Goal: Transaction & Acquisition: Purchase product/service

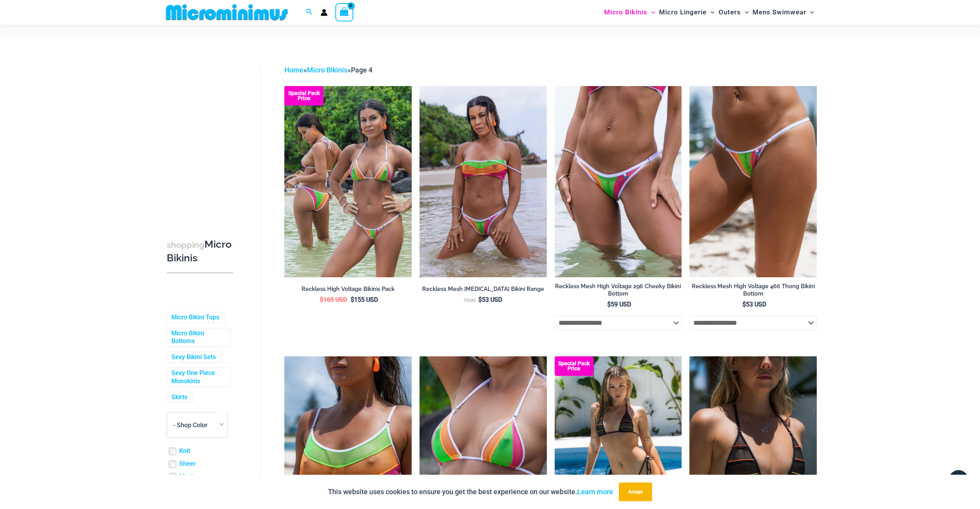
scroll to position [1907, 0]
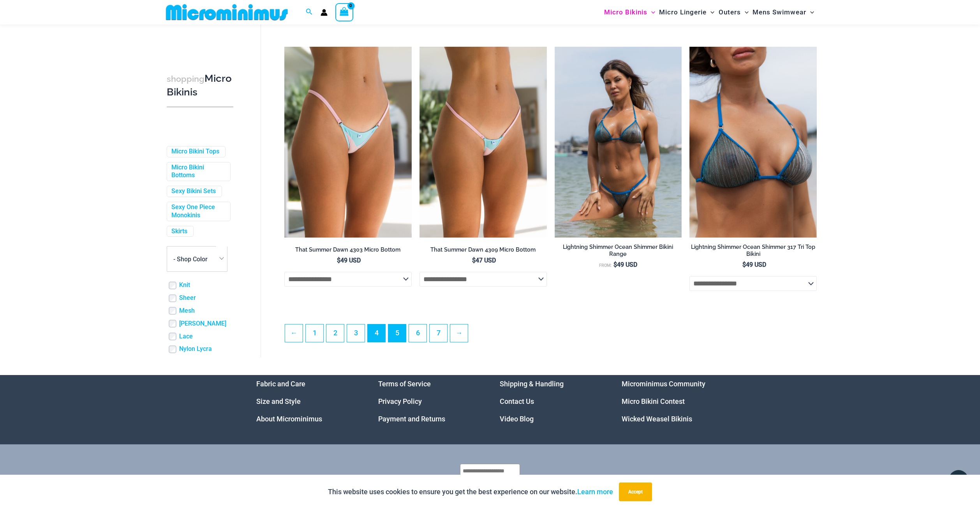
click at [399, 338] on link "5" at bounding box center [397, 333] width 18 height 18
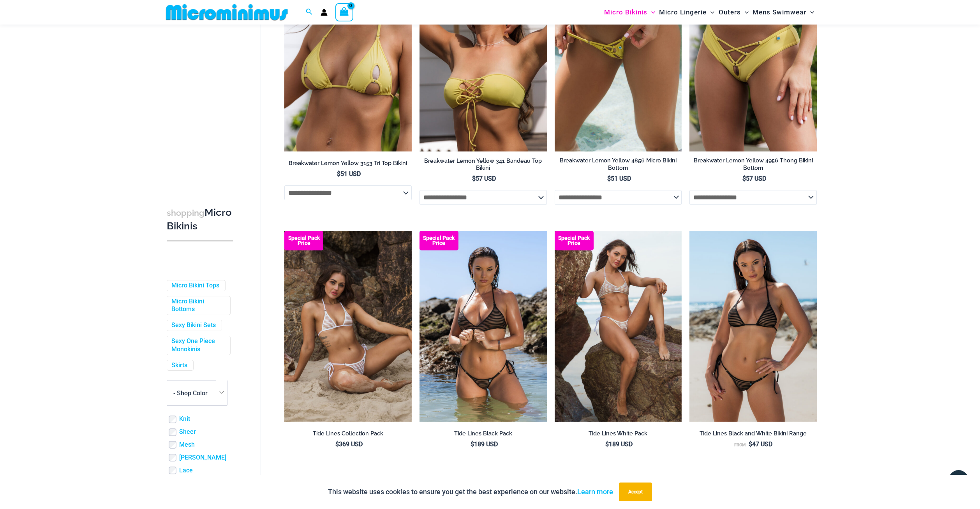
scroll to position [1933, 0]
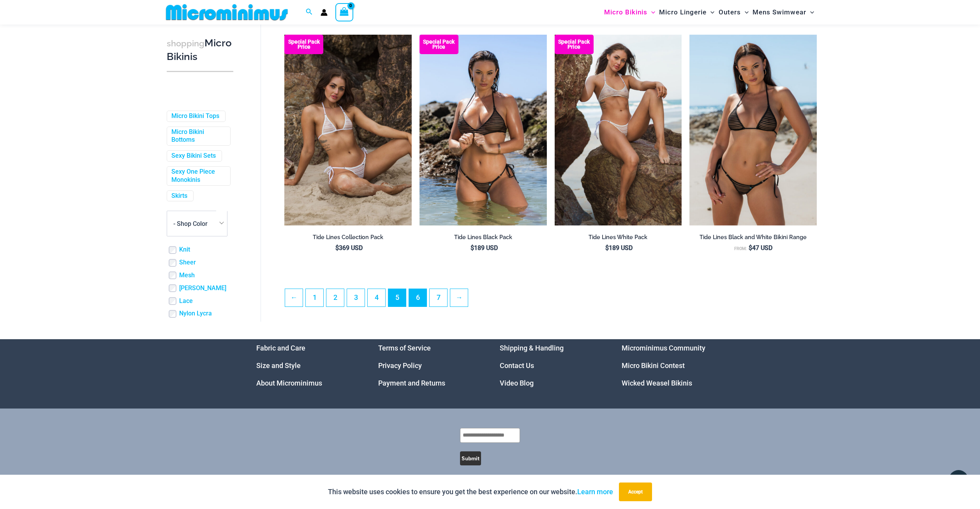
click at [422, 292] on link "6" at bounding box center [418, 298] width 18 height 18
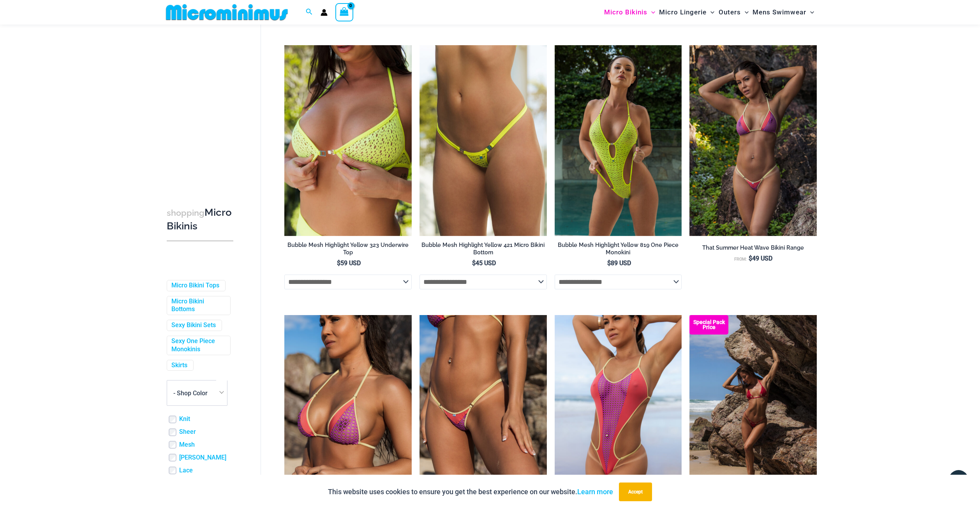
scroll to position [1965, 0]
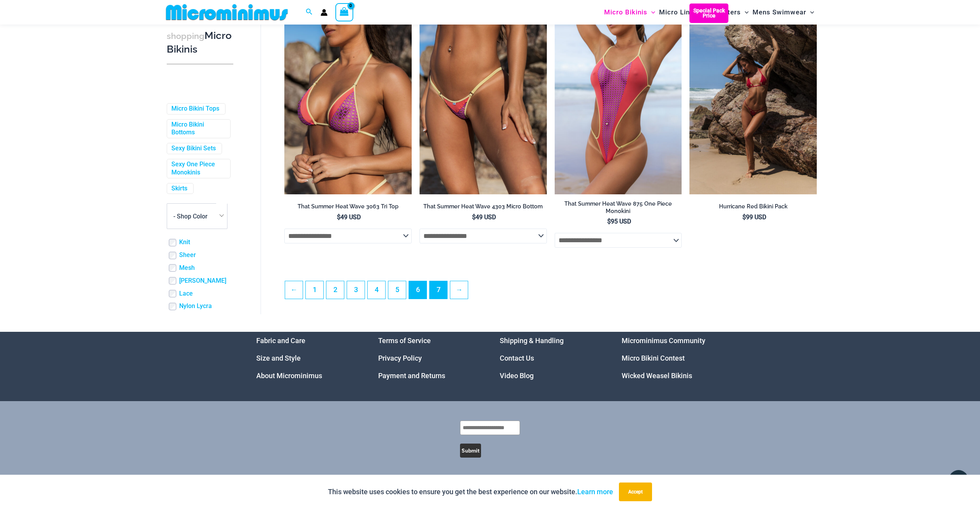
click at [437, 289] on link "7" at bounding box center [438, 290] width 18 height 18
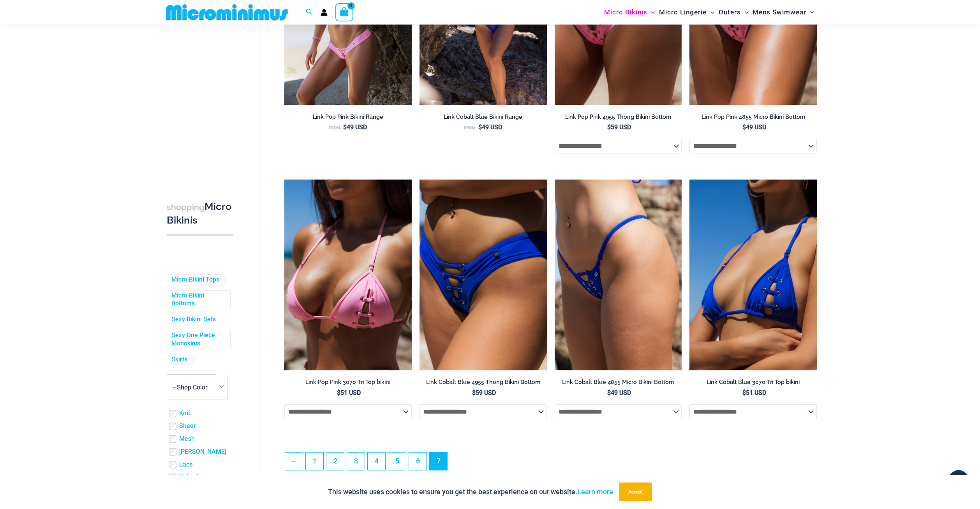
scroll to position [1126, 0]
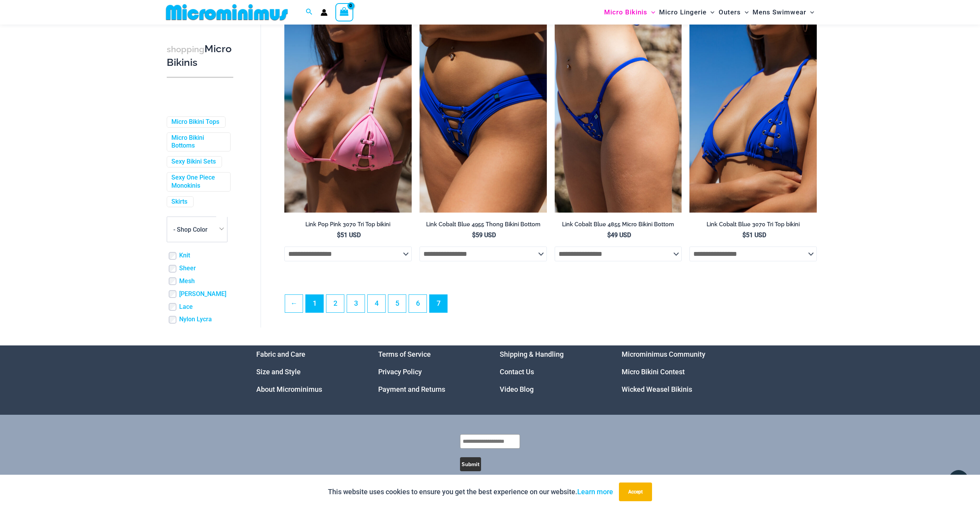
click at [318, 308] on link "1" at bounding box center [315, 304] width 18 height 18
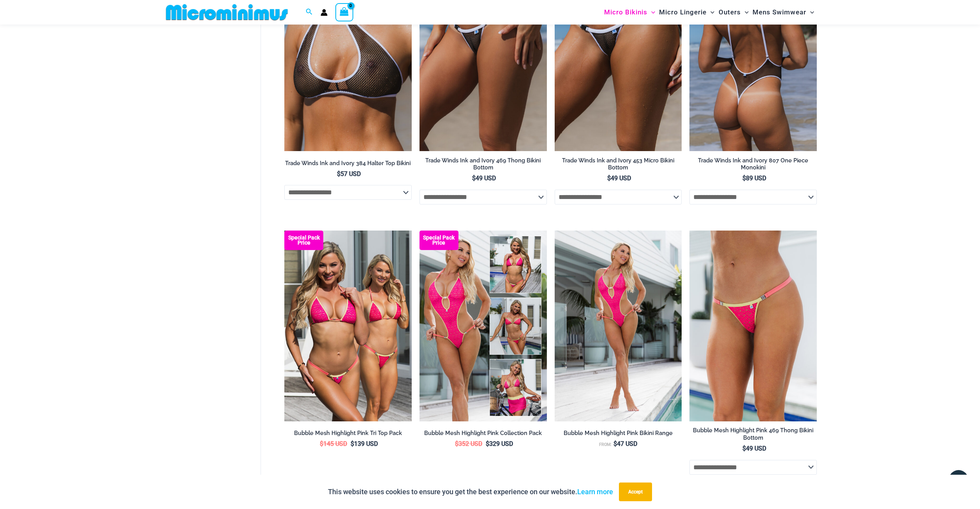
scroll to position [504, 0]
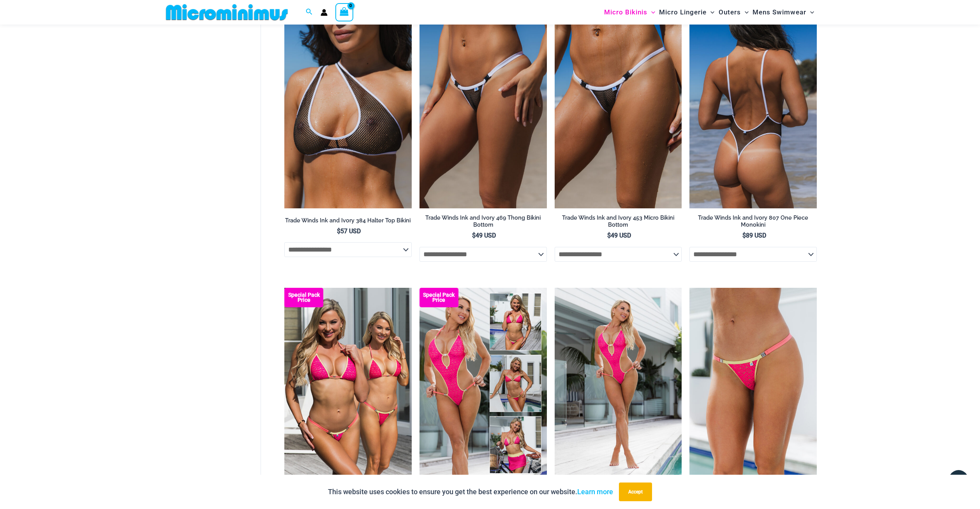
click at [744, 155] on img at bounding box center [752, 113] width 127 height 191
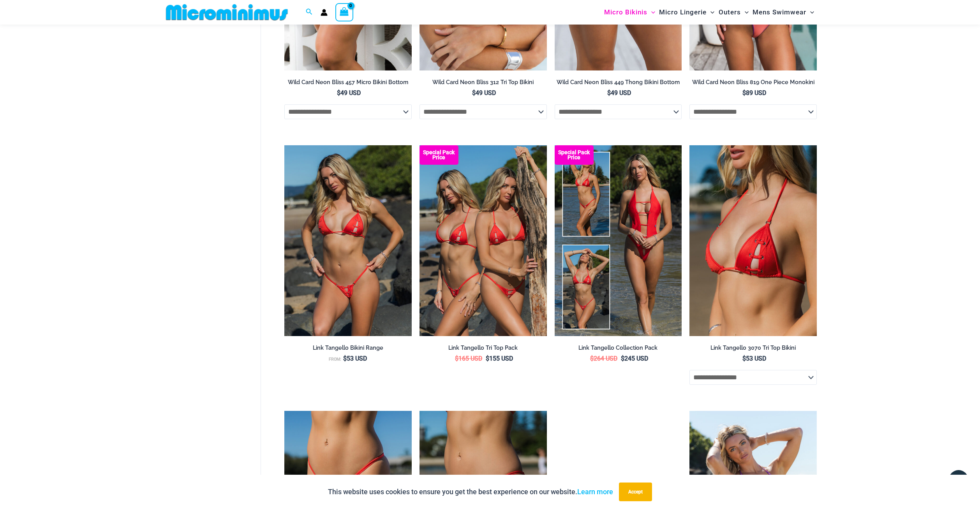
scroll to position [1803, 0]
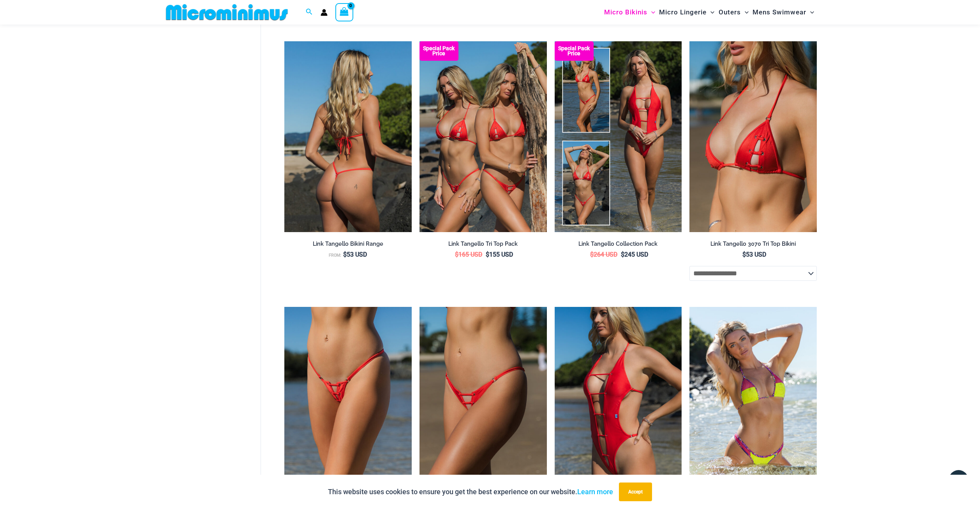
click at [335, 195] on img at bounding box center [347, 136] width 127 height 191
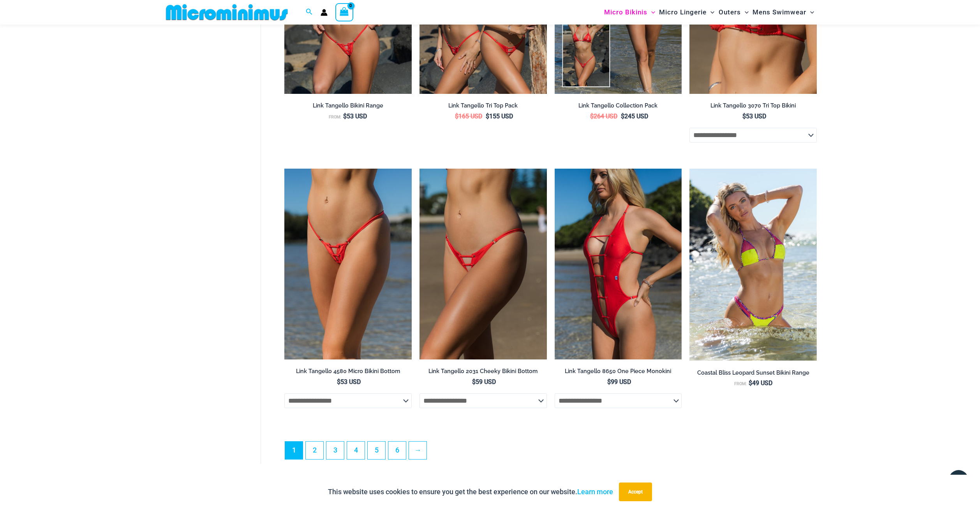
scroll to position [2029, 0]
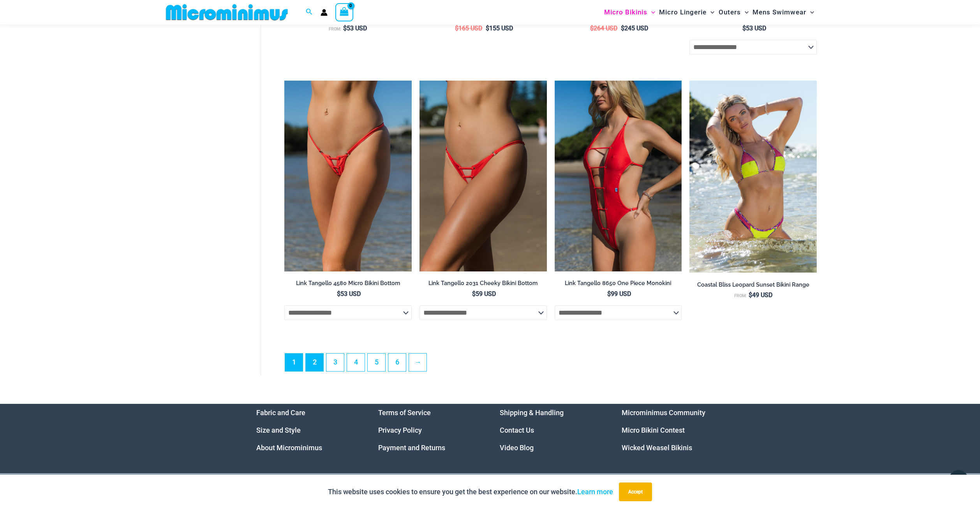
click at [315, 361] on link "2" at bounding box center [315, 363] width 18 height 18
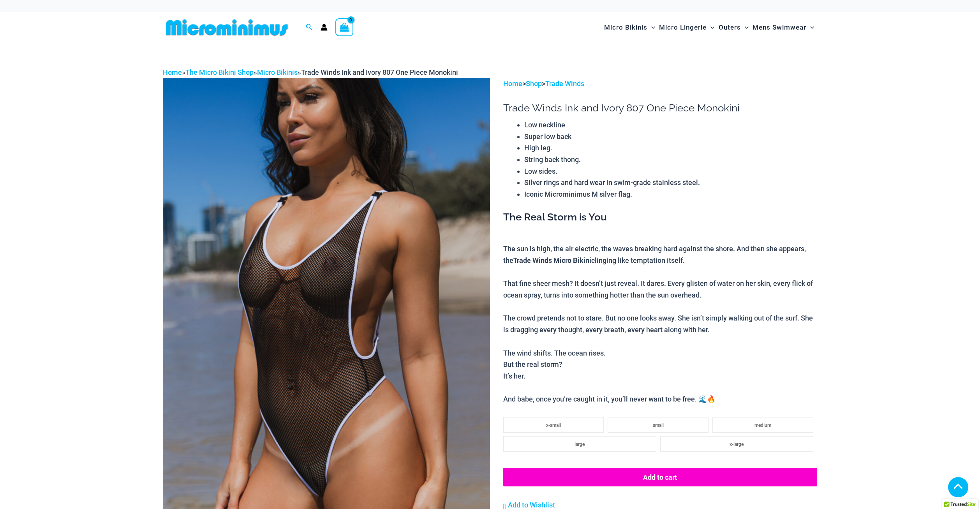
scroll to position [238, 0]
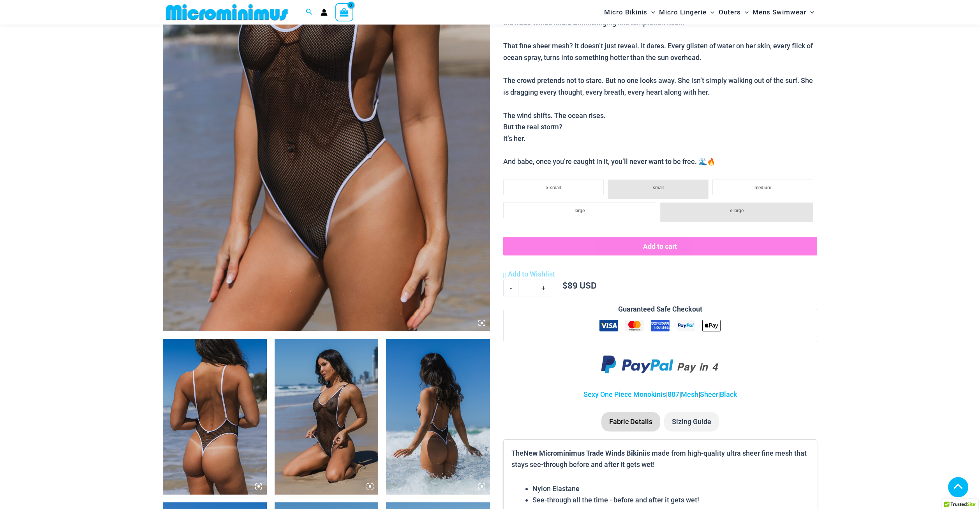
click at [346, 399] on img at bounding box center [326, 417] width 104 height 156
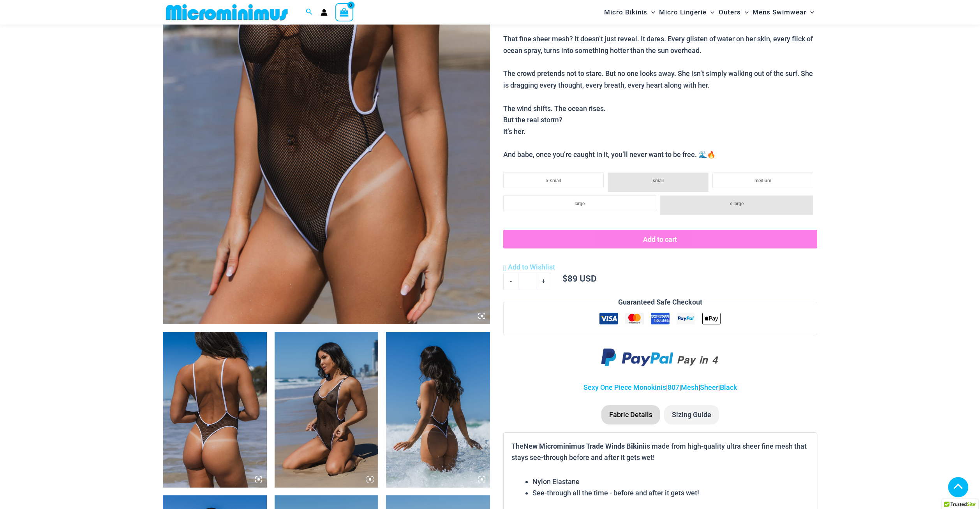
click at [333, 403] on img at bounding box center [326, 410] width 104 height 156
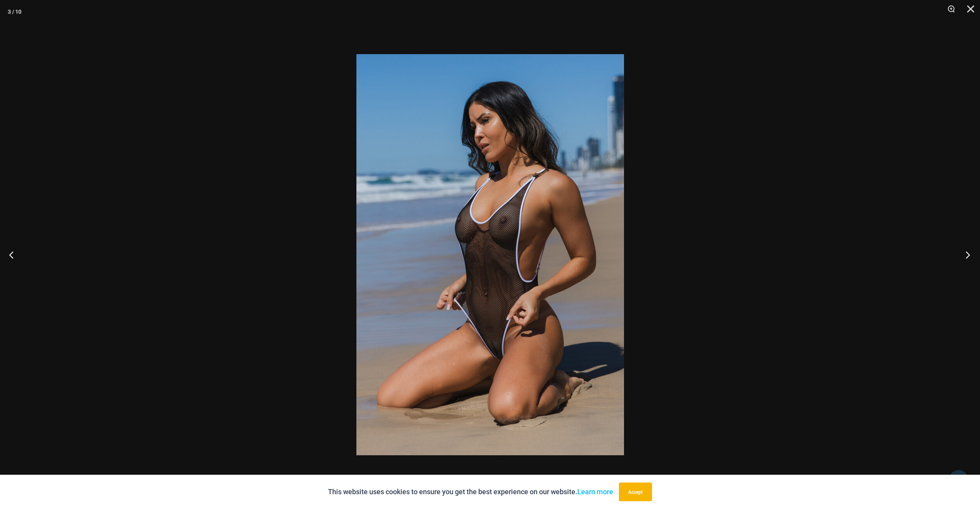
click at [966, 253] on button "Next" at bounding box center [964, 254] width 29 height 39
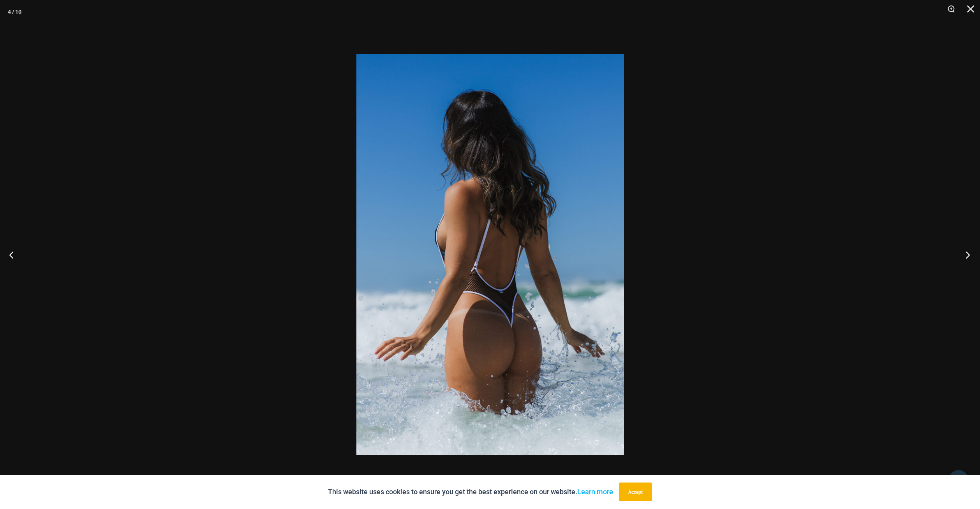
click at [966, 253] on button "Next" at bounding box center [964, 254] width 29 height 39
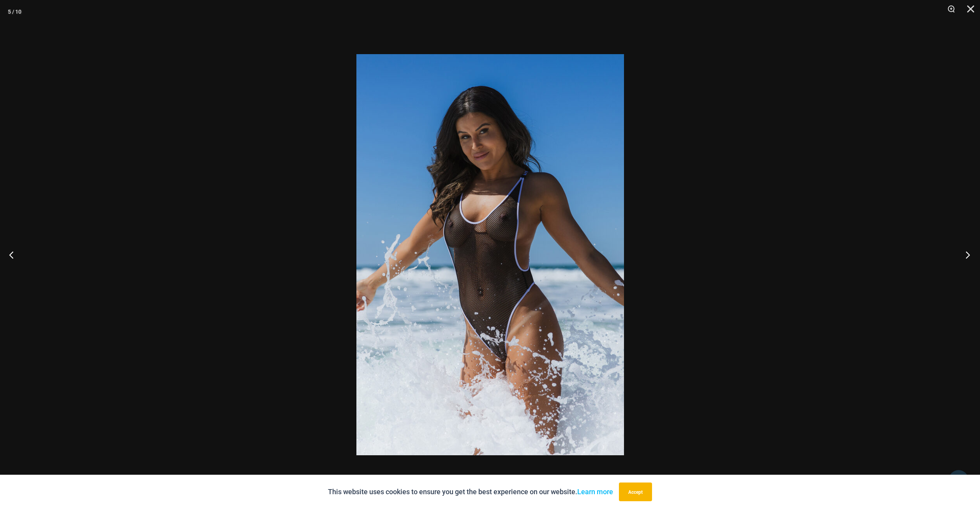
click at [966, 253] on button "Next" at bounding box center [964, 254] width 29 height 39
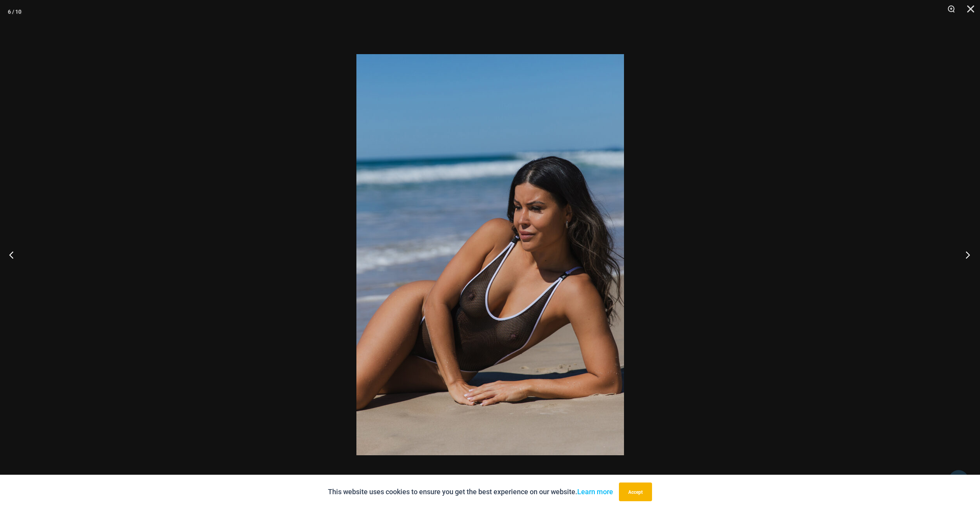
click at [966, 253] on button "Next" at bounding box center [964, 254] width 29 height 39
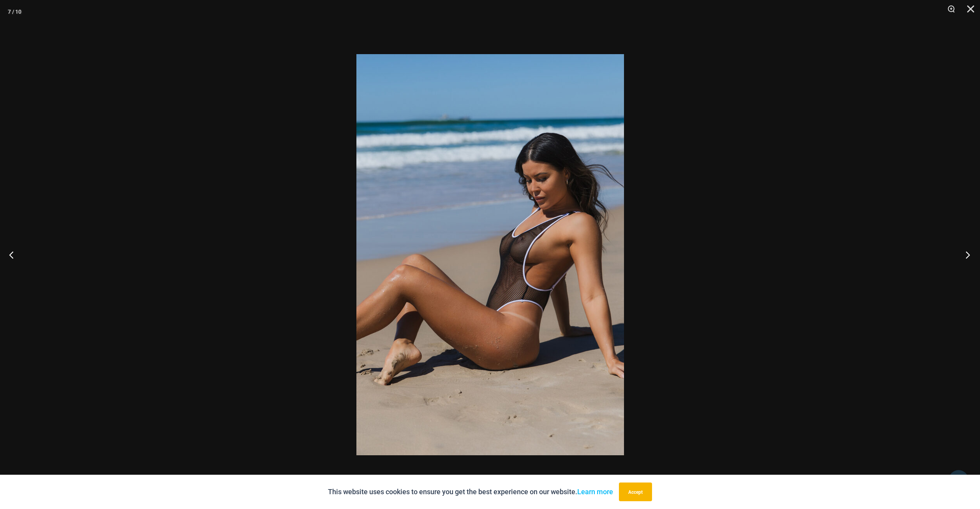
click at [966, 253] on button "Next" at bounding box center [964, 254] width 29 height 39
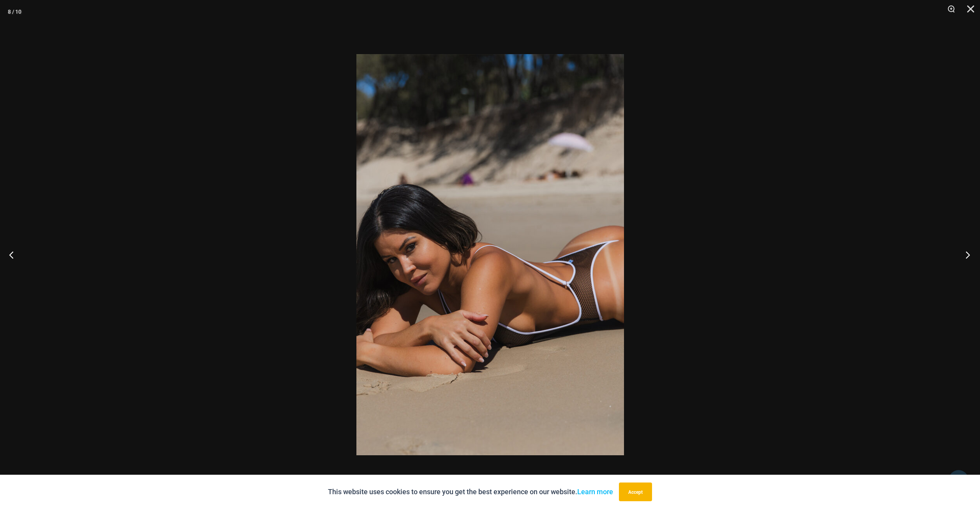
click at [966, 253] on button "Next" at bounding box center [964, 254] width 29 height 39
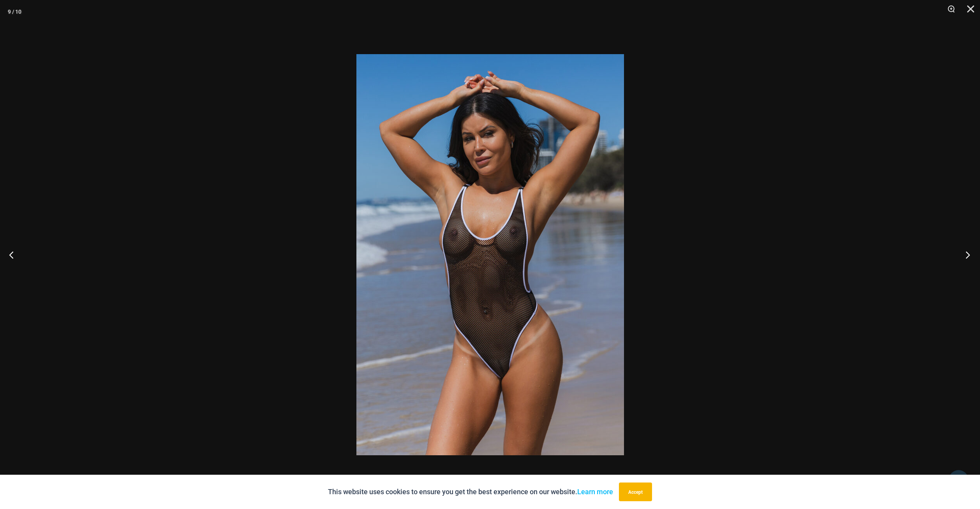
click at [966, 253] on button "Next" at bounding box center [964, 254] width 29 height 39
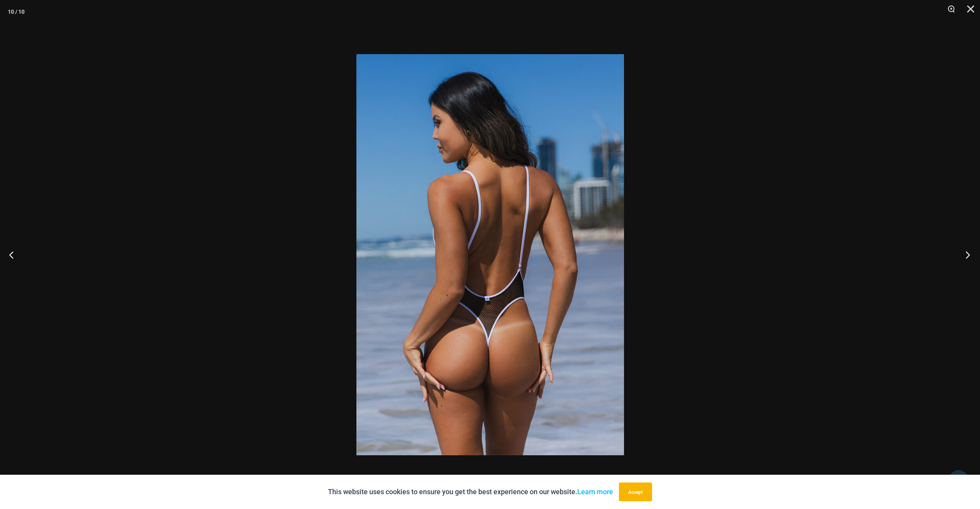
click at [966, 253] on button "Next" at bounding box center [964, 254] width 29 height 39
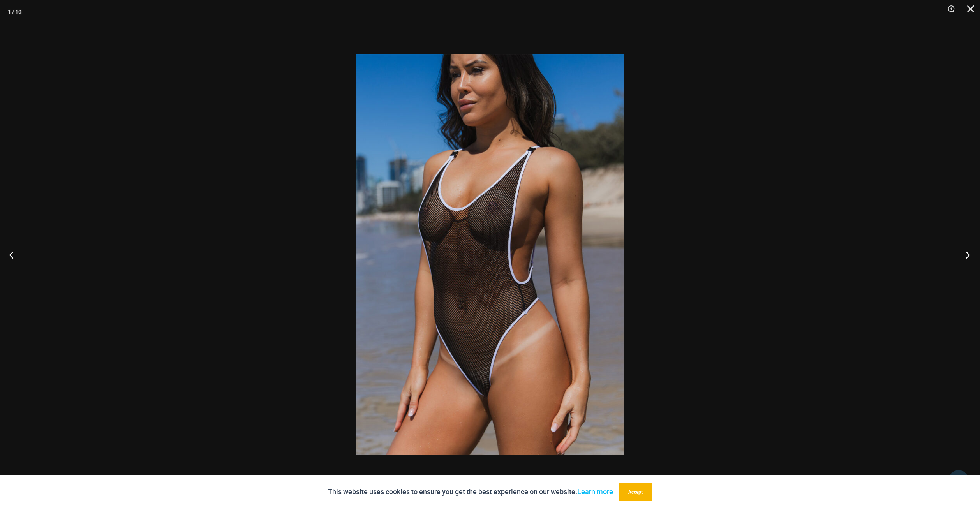
click at [966, 253] on button "Next" at bounding box center [964, 254] width 29 height 39
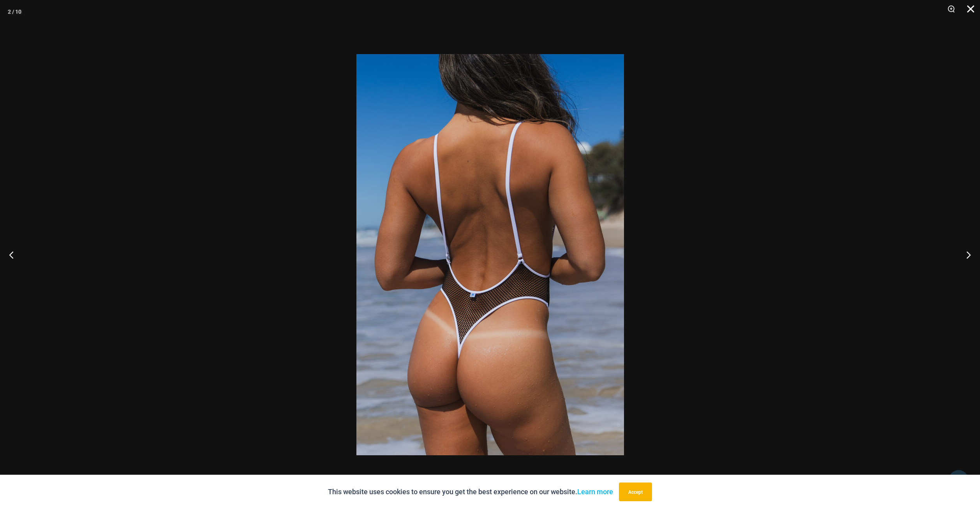
click at [968, 10] on button "Close" at bounding box center [967, 11] width 19 height 23
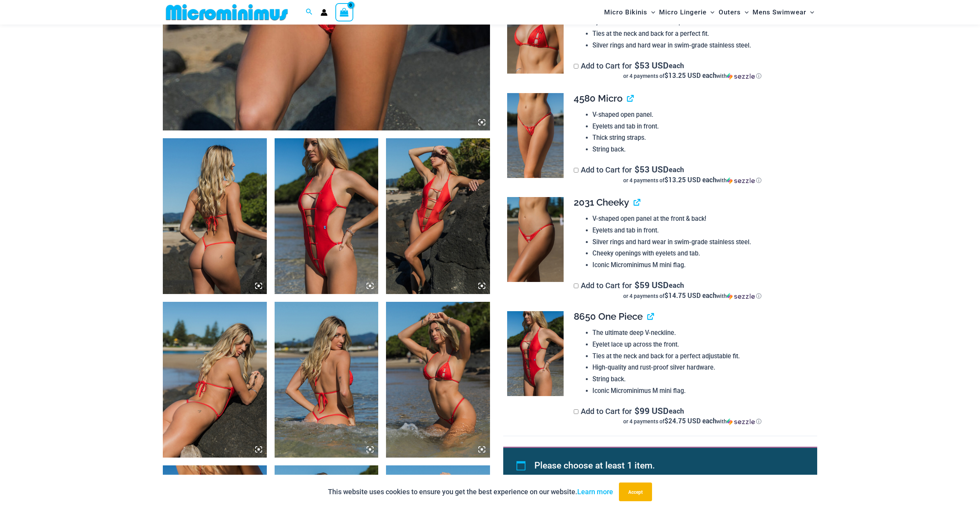
scroll to position [614, 0]
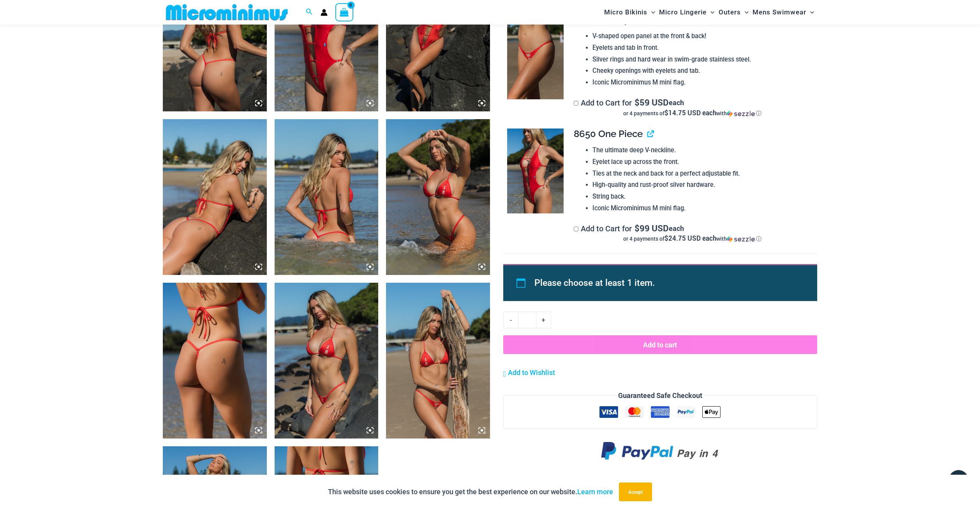
click at [436, 229] on img at bounding box center [438, 197] width 104 height 156
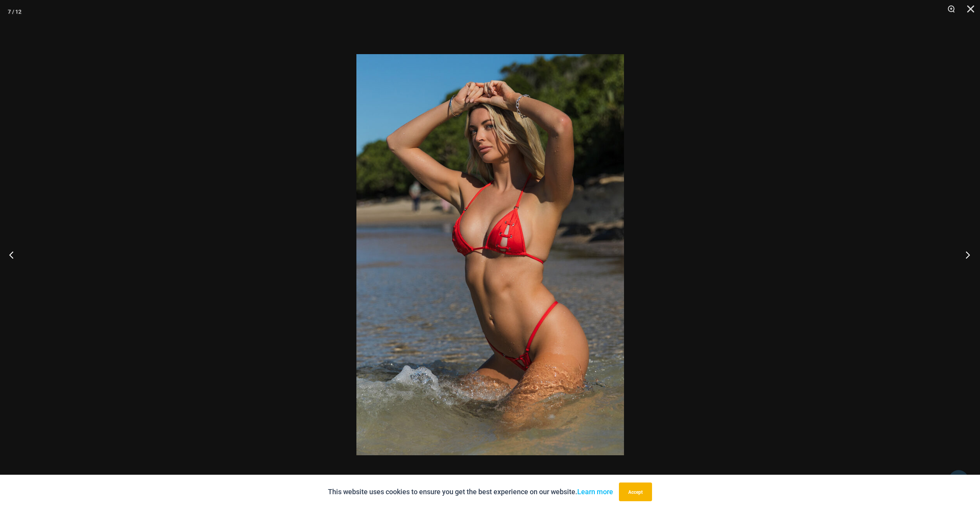
click at [964, 253] on button "Next" at bounding box center [964, 254] width 29 height 39
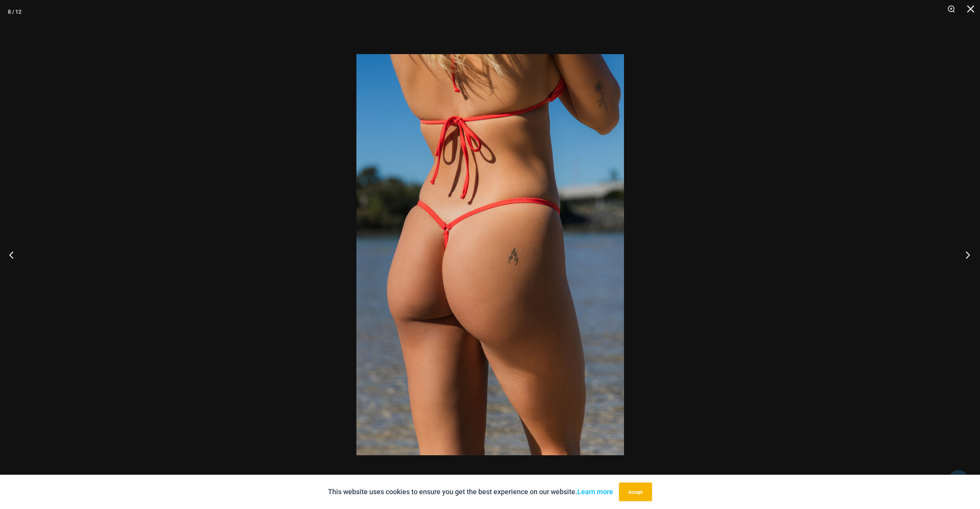
click at [964, 253] on button "Next" at bounding box center [964, 254] width 29 height 39
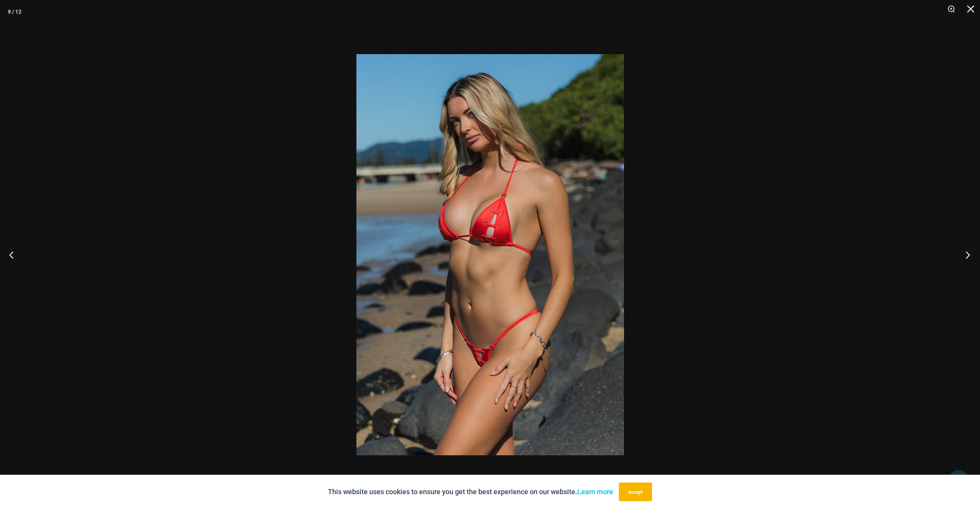
click at [964, 253] on button "Next" at bounding box center [964, 254] width 29 height 39
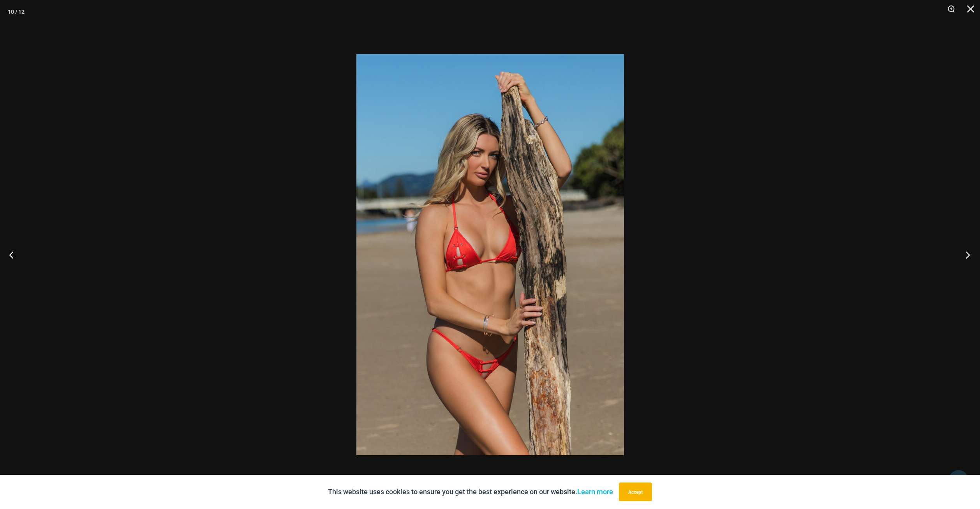
click at [964, 253] on button "Next" at bounding box center [964, 254] width 29 height 39
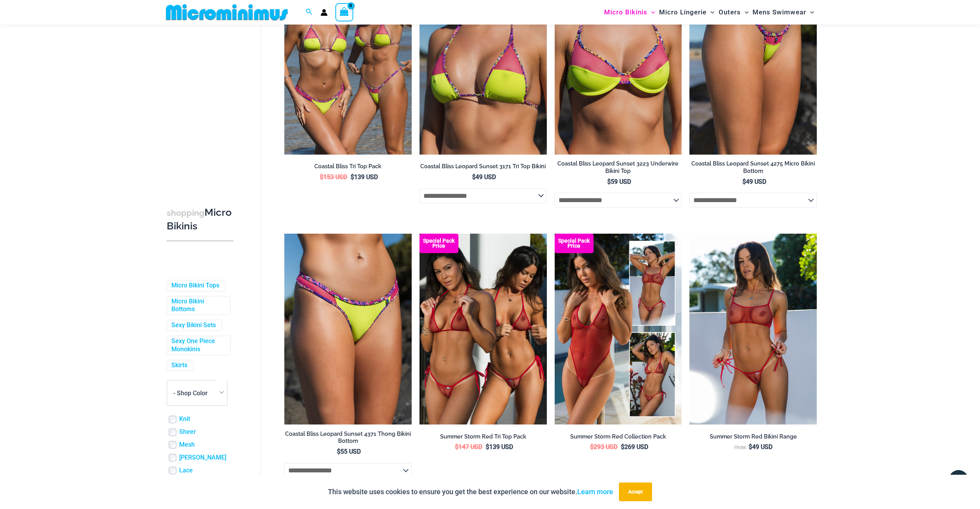
scroll to position [258, 0]
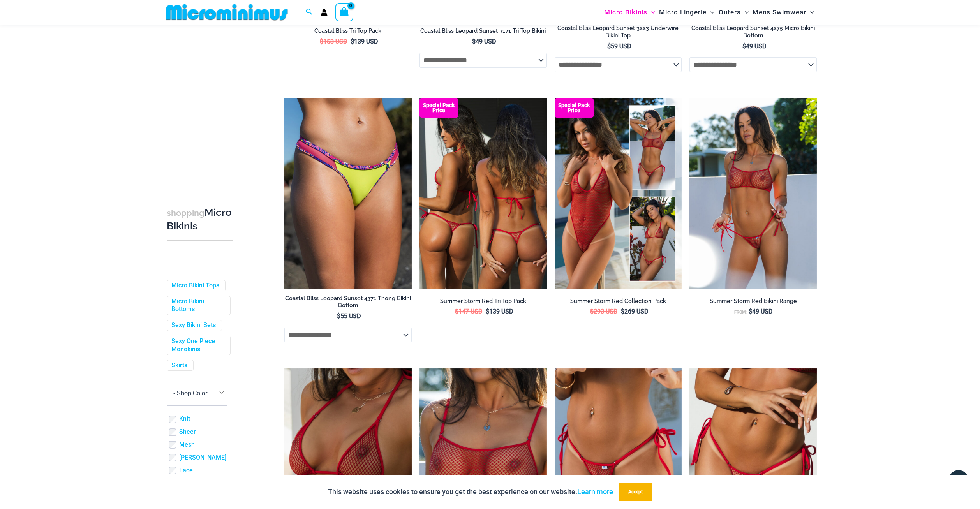
click at [496, 255] on img at bounding box center [482, 193] width 127 height 191
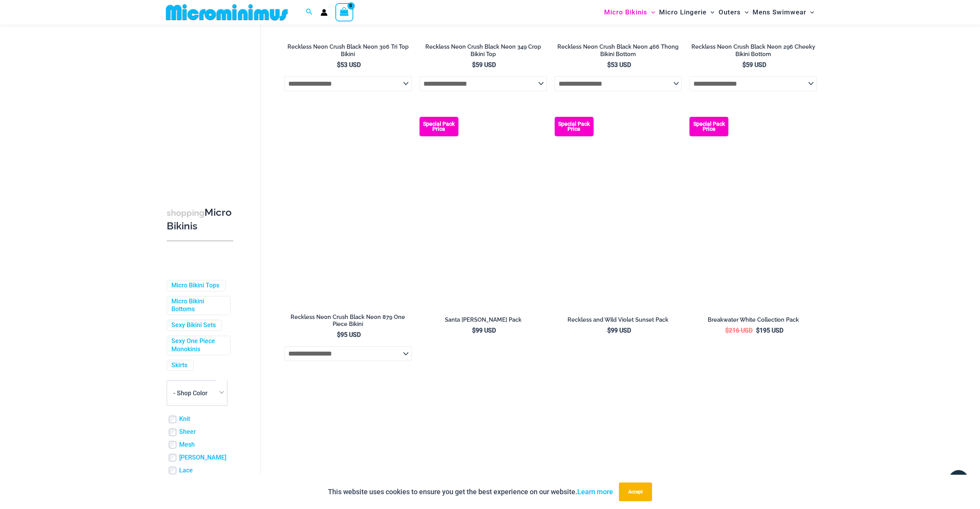
scroll to position [1312, 0]
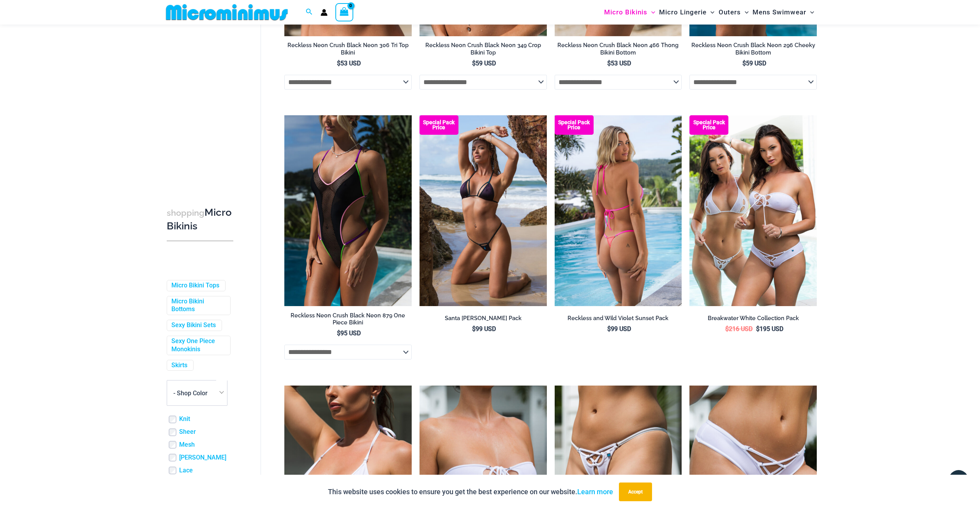
click at [598, 266] on img at bounding box center [617, 210] width 127 height 191
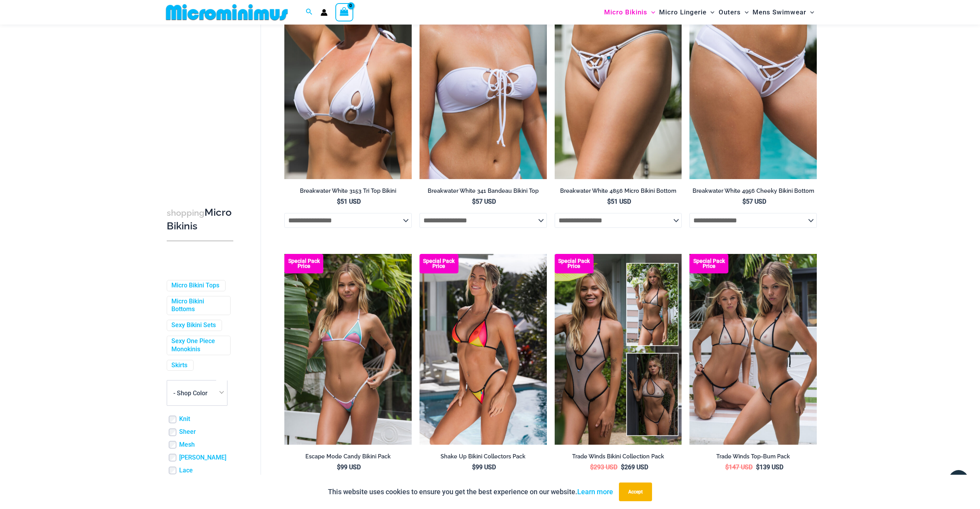
scroll to position [1769, 0]
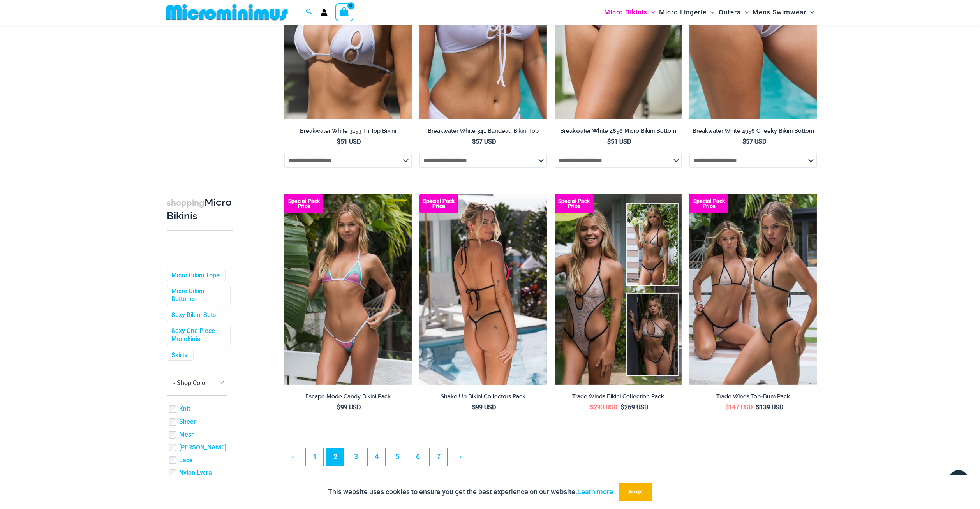
click at [482, 375] on img at bounding box center [482, 289] width 127 height 191
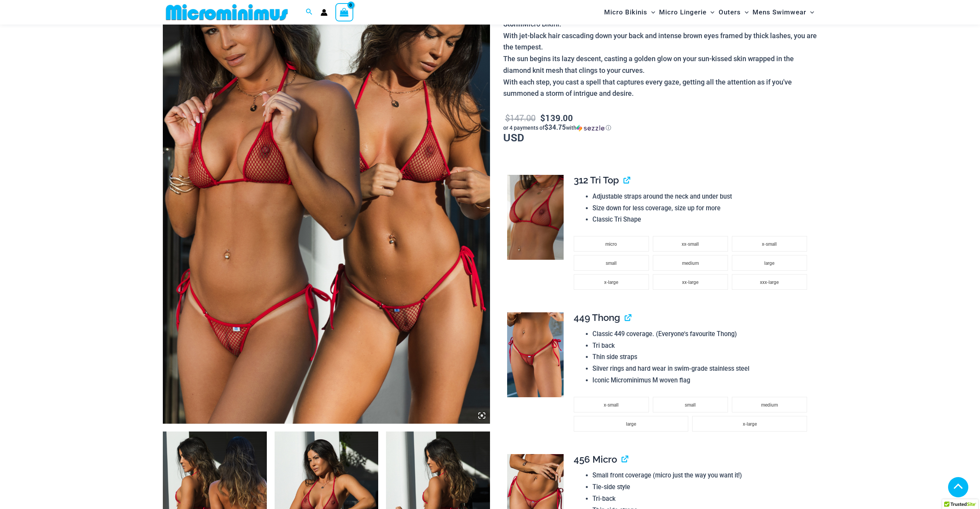
scroll to position [198, 0]
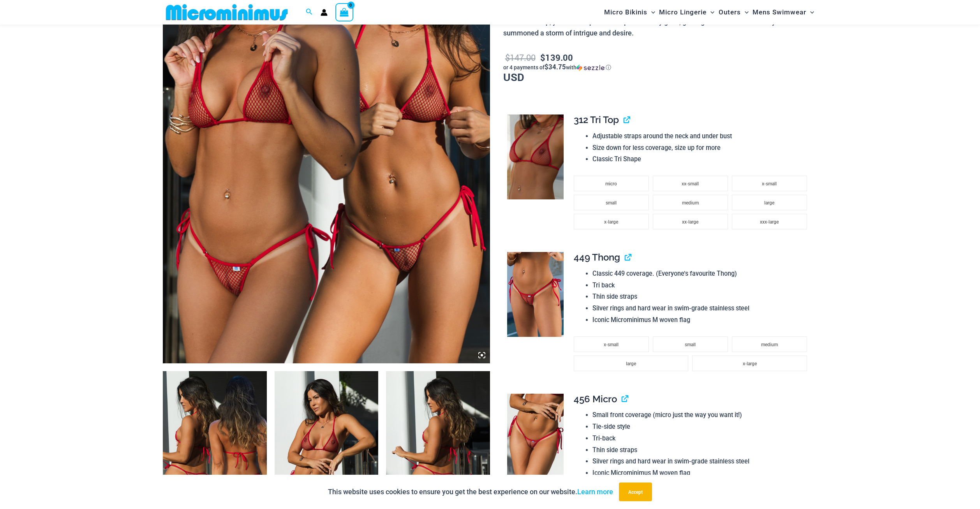
click at [403, 257] on img at bounding box center [326, 118] width 327 height 491
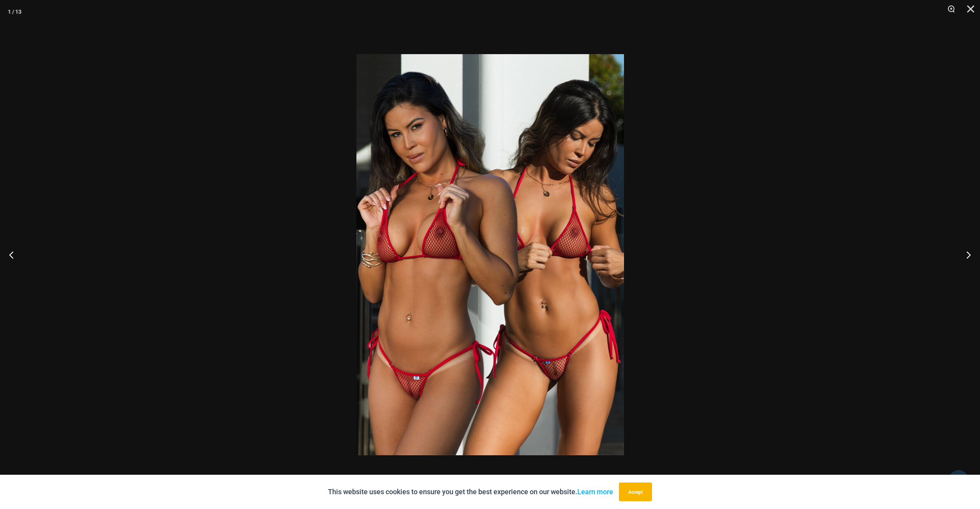
click at [938, 259] on div at bounding box center [490, 254] width 980 height 509
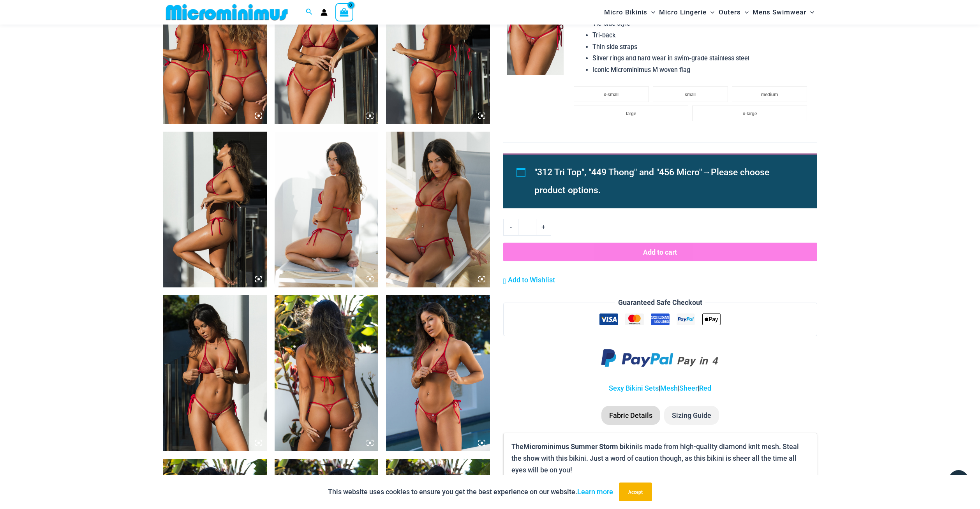
scroll to position [675, 0]
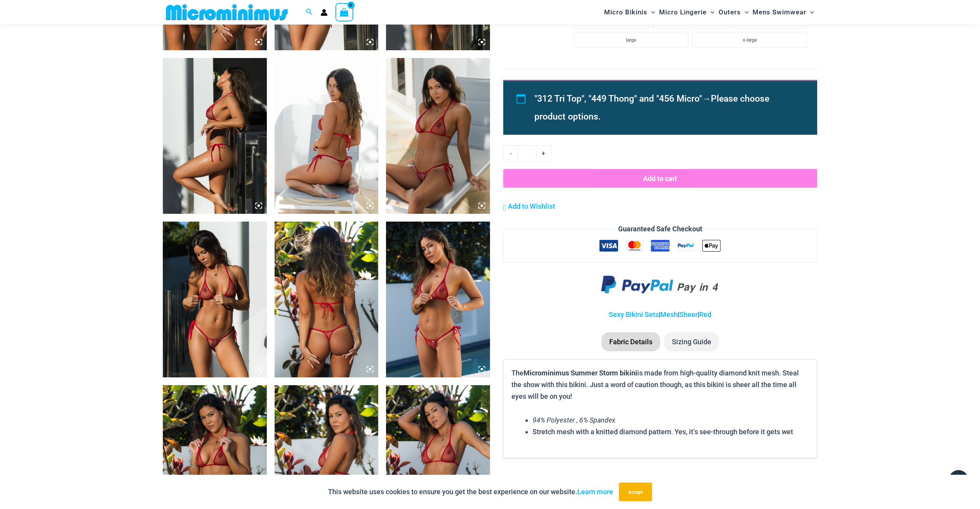
click at [216, 347] on img at bounding box center [215, 300] width 104 height 156
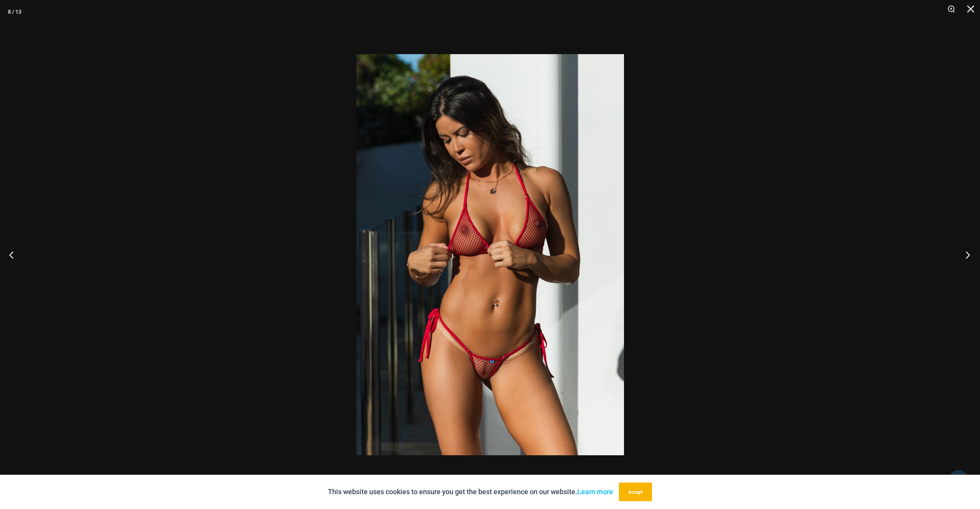
click at [964, 255] on button "Next" at bounding box center [964, 254] width 29 height 39
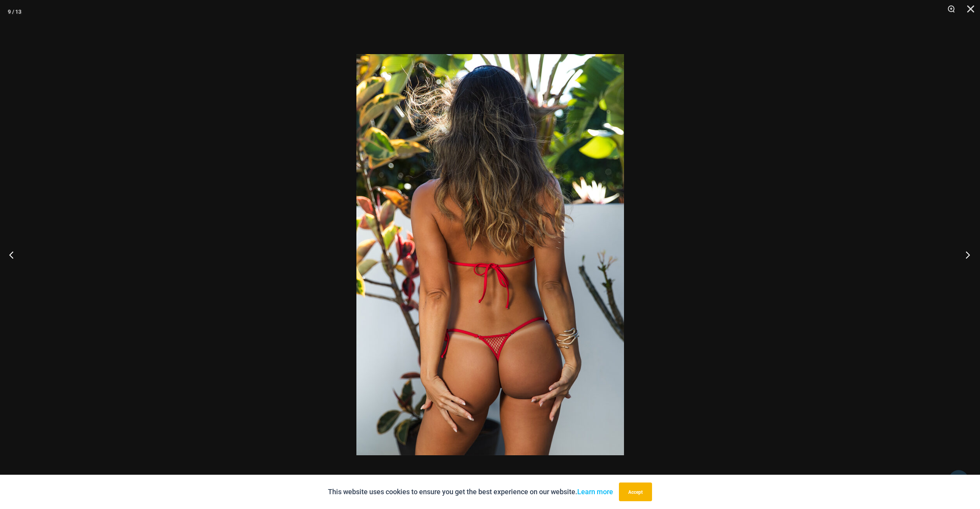
click at [964, 255] on button "Next" at bounding box center [964, 254] width 29 height 39
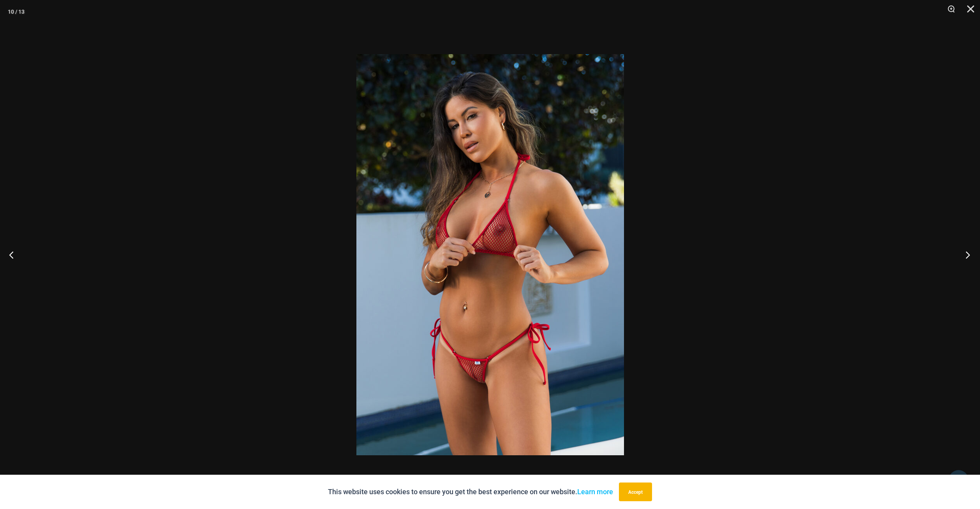
click at [964, 255] on button "Next" at bounding box center [964, 254] width 29 height 39
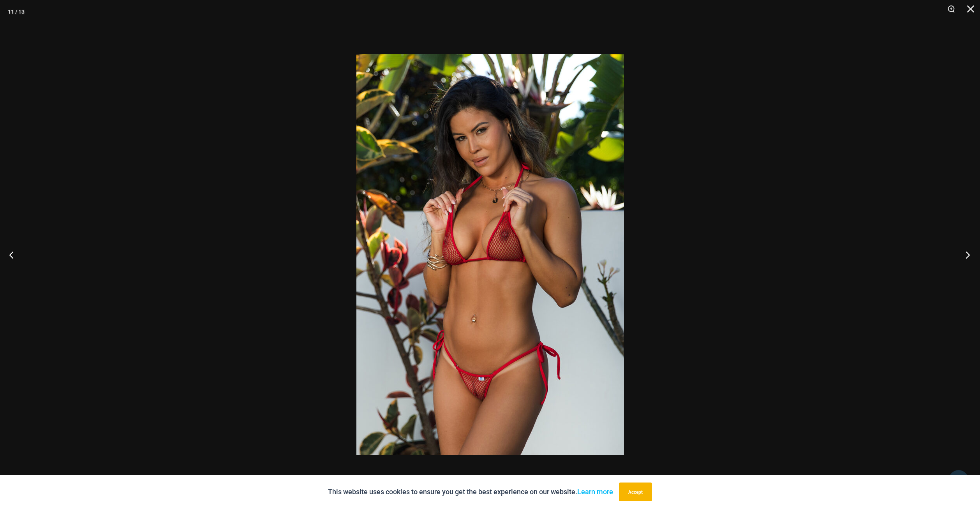
click at [964, 255] on button "Next" at bounding box center [964, 254] width 29 height 39
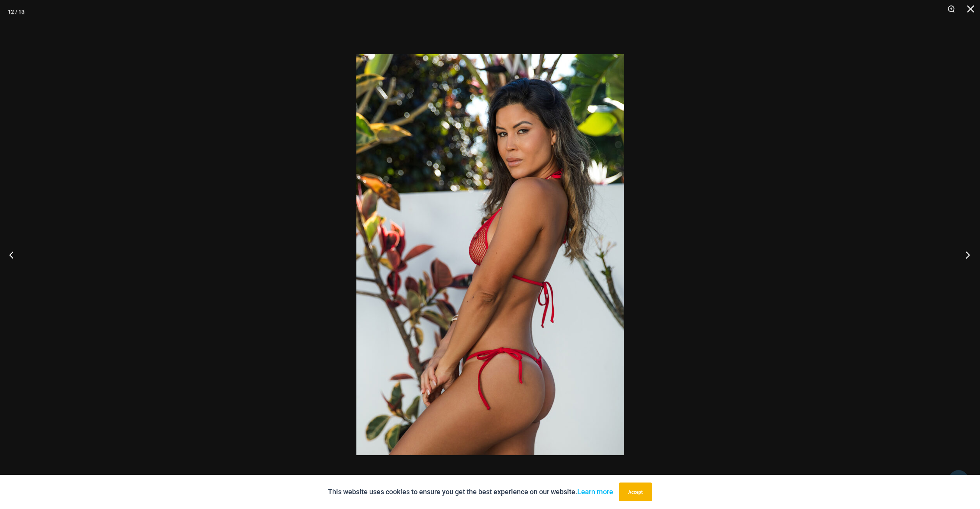
click at [964, 255] on button "Next" at bounding box center [964, 254] width 29 height 39
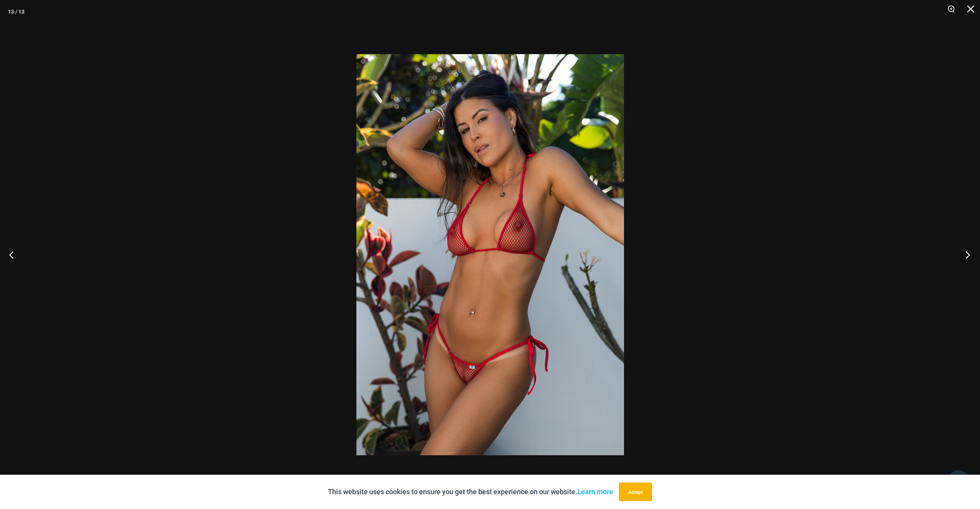
click at [964, 255] on button "Next" at bounding box center [964, 254] width 29 height 39
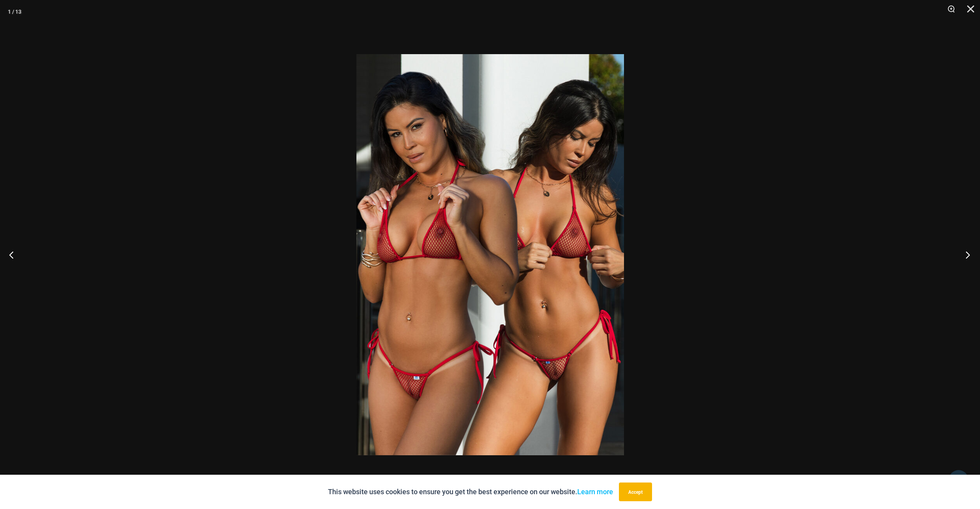
click at [964, 255] on button "Next" at bounding box center [964, 254] width 29 height 39
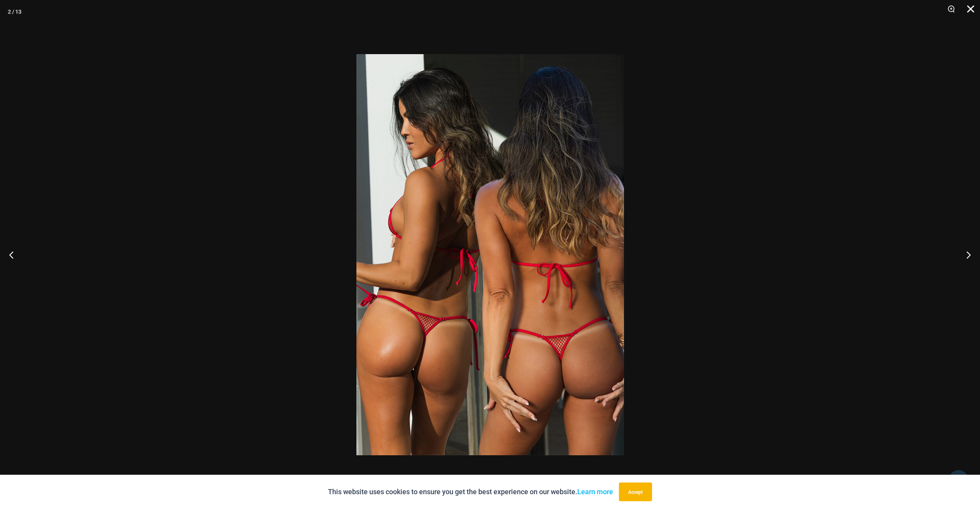
click at [969, 11] on button "Close" at bounding box center [967, 11] width 19 height 23
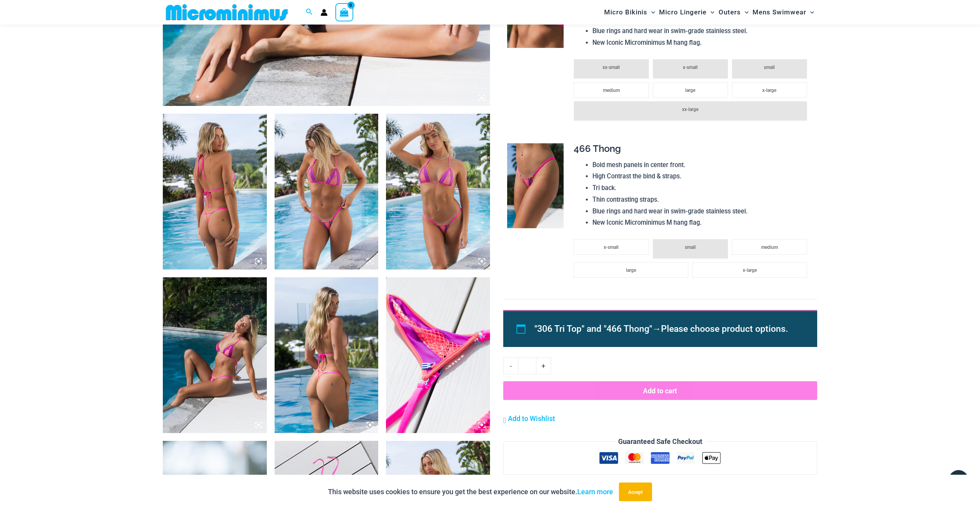
scroll to position [783, 0]
